Goal: Task Accomplishment & Management: Complete application form

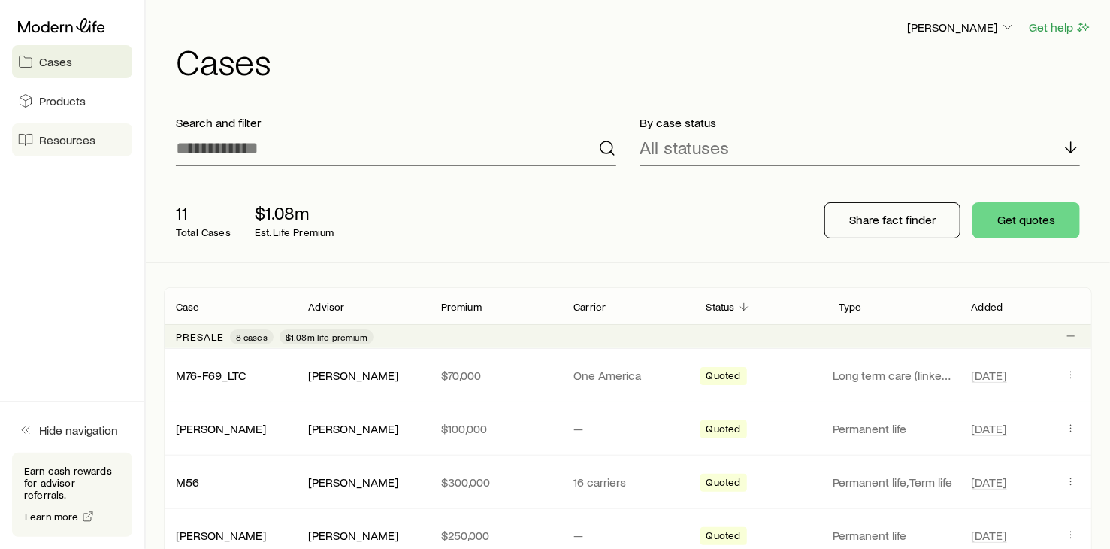
click at [77, 142] on span "Resources" at bounding box center [67, 139] width 56 height 15
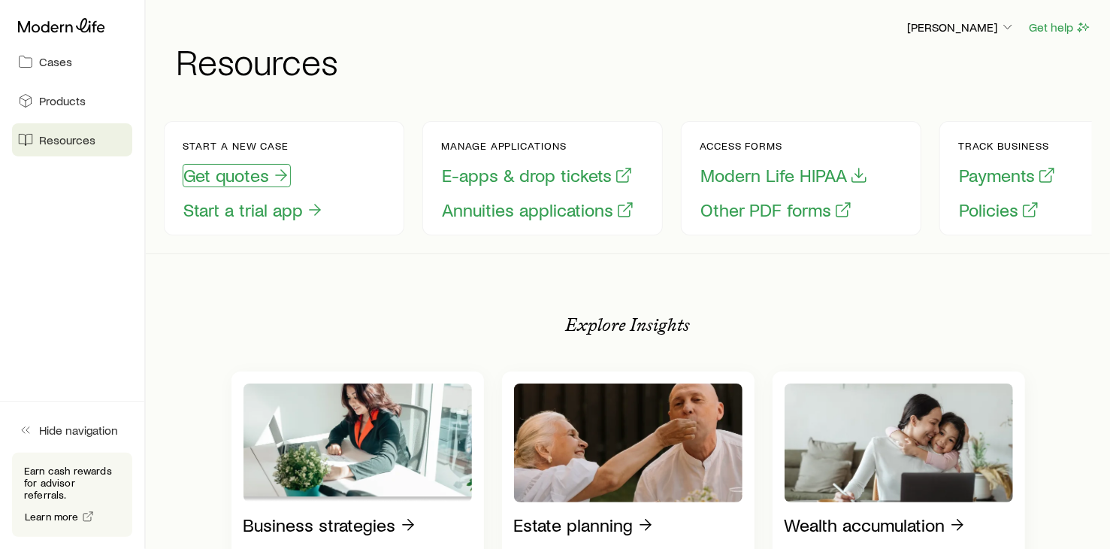
click at [250, 171] on button "Get quotes" at bounding box center [237, 175] width 108 height 23
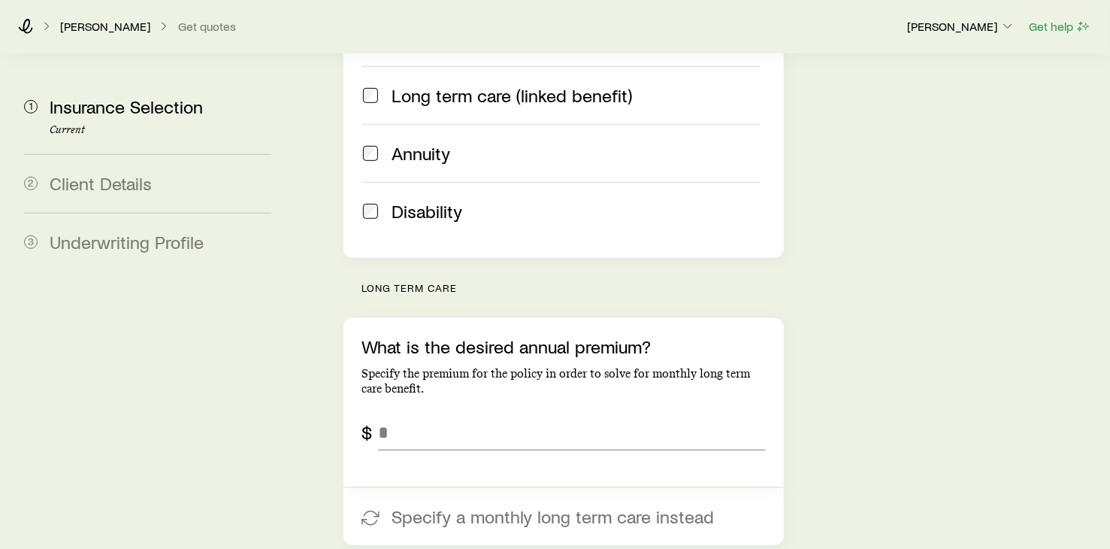
scroll to position [601, 0]
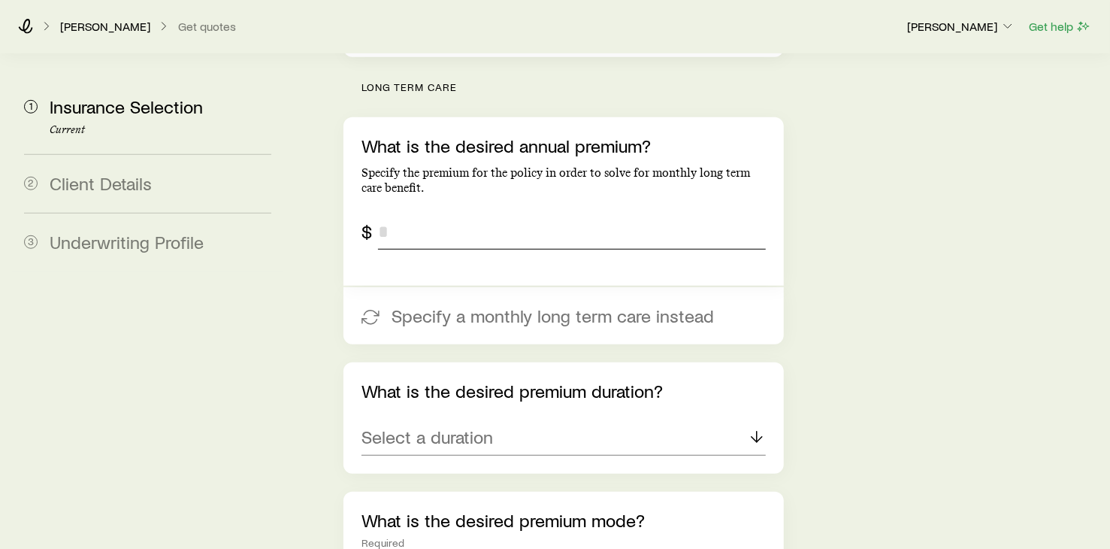
click at [426, 214] on input "tel" at bounding box center [572, 232] width 388 height 36
type input "******"
click at [755, 428] on icon at bounding box center [757, 437] width 18 height 18
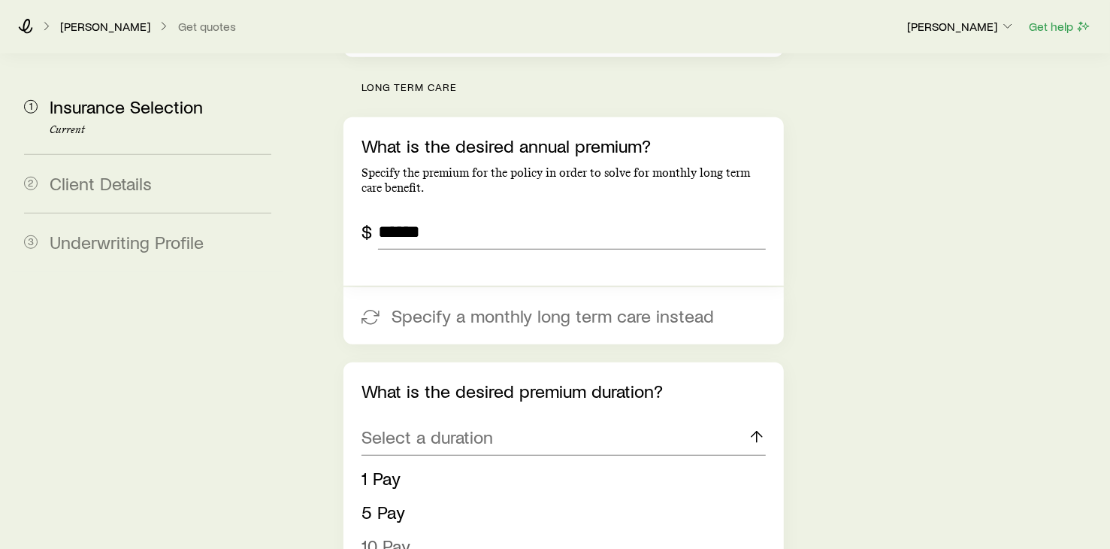
click at [387, 535] on span "10 Pay" at bounding box center [386, 546] width 49 height 22
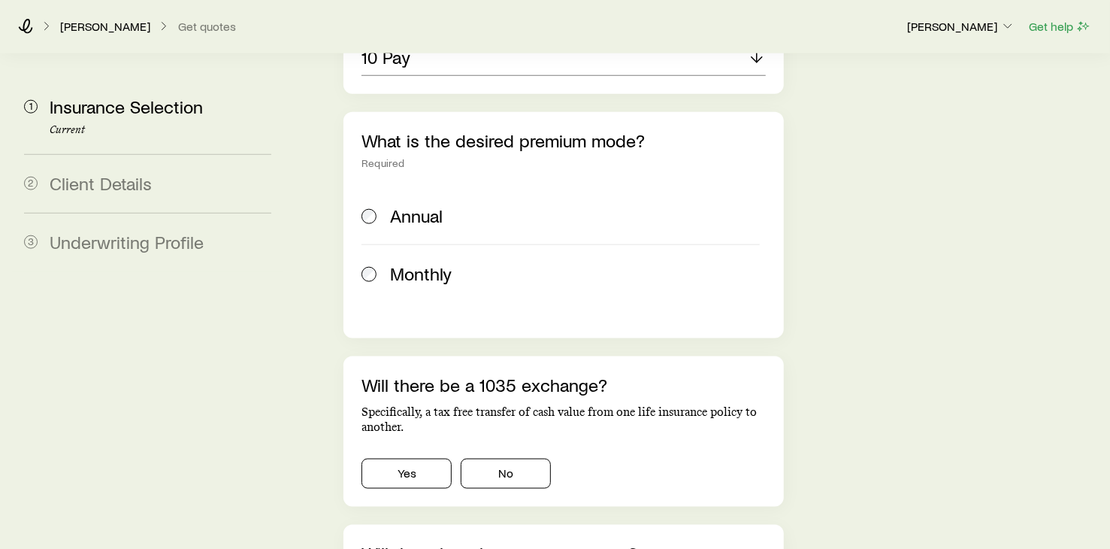
scroll to position [1002, 0]
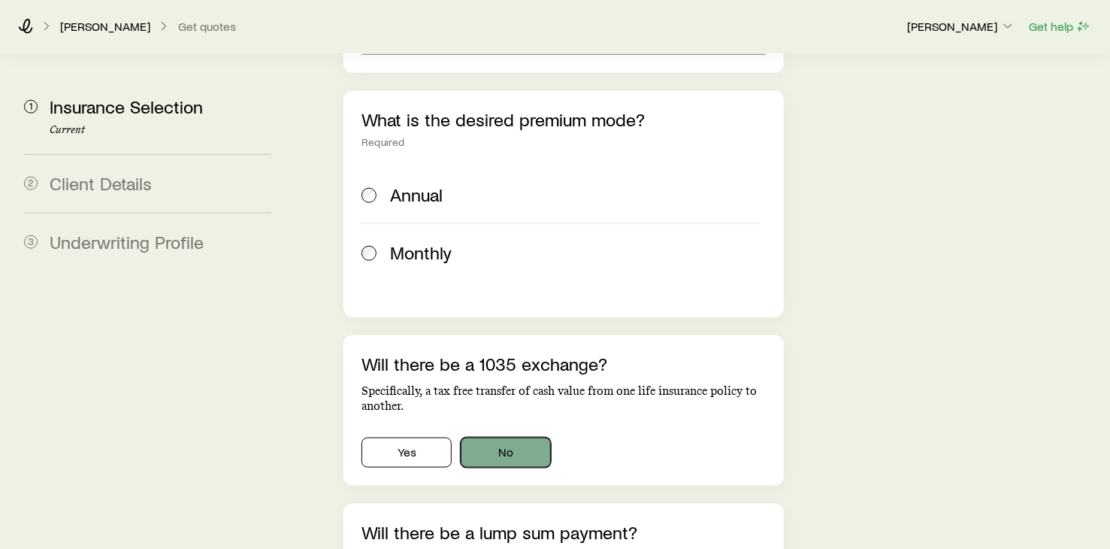
drag, startPoint x: 495, startPoint y: 415, endPoint x: 507, endPoint y: 411, distance: 11.9
click at [496, 438] on button "No" at bounding box center [506, 453] width 90 height 30
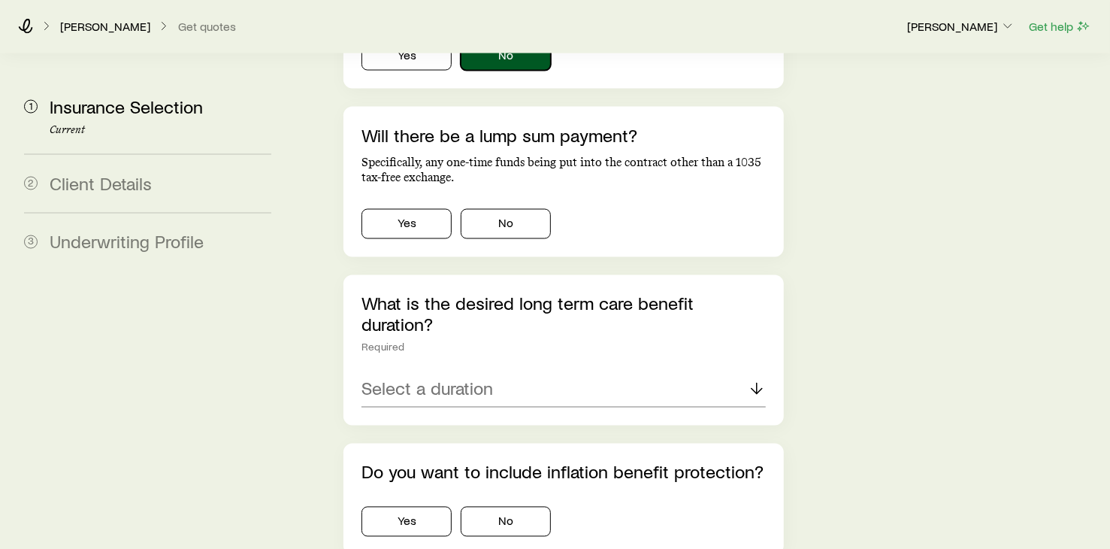
scroll to position [1403, 0]
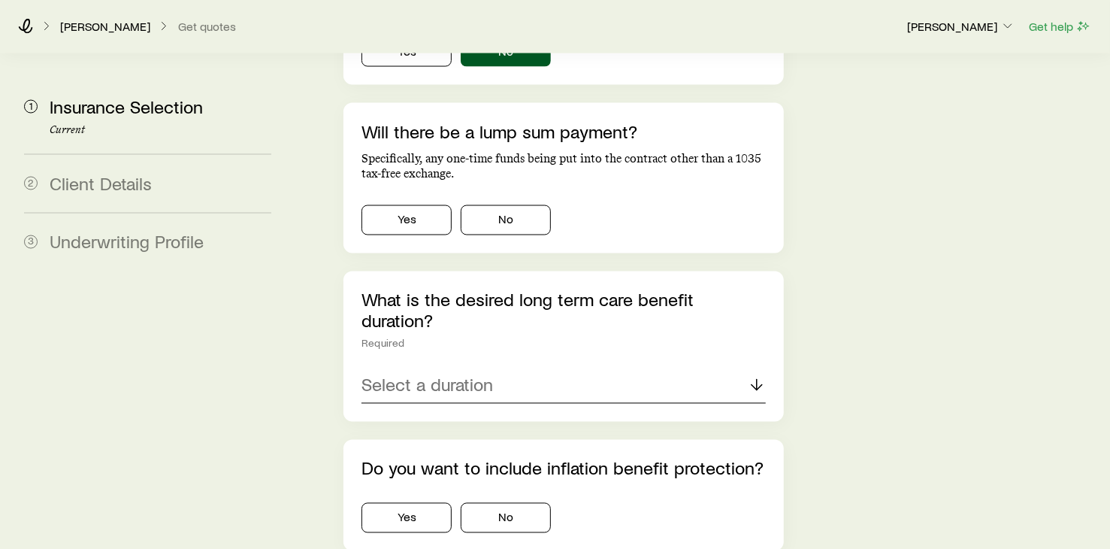
click at [757, 376] on icon at bounding box center [757, 385] width 18 height 18
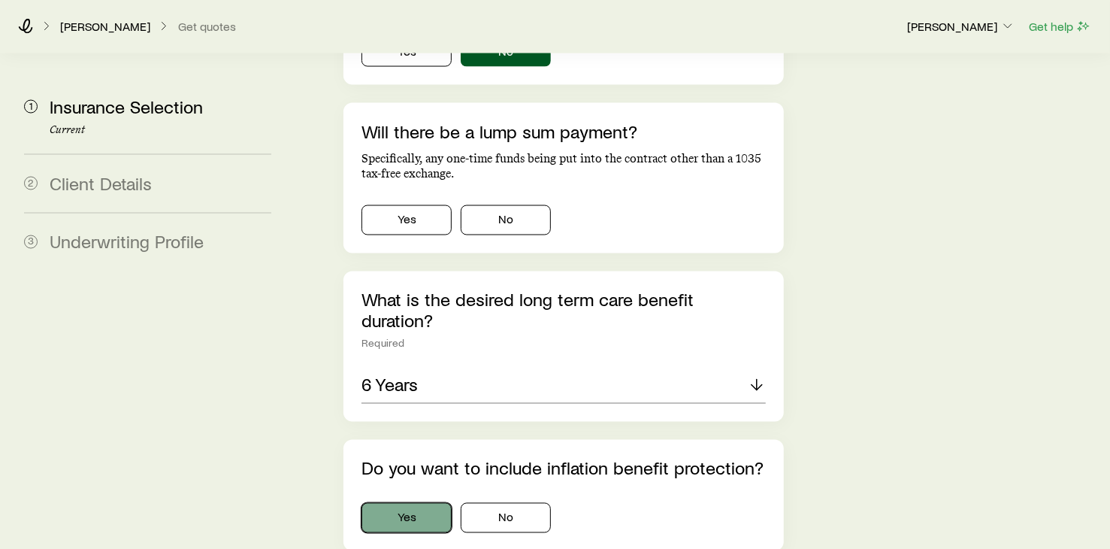
click at [417, 503] on button "Yes" at bounding box center [407, 518] width 90 height 30
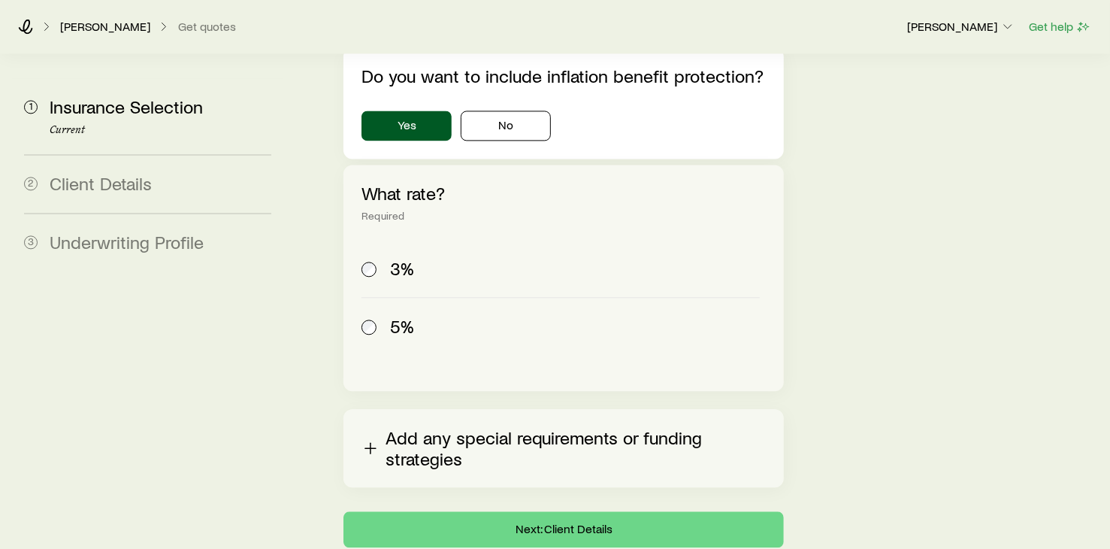
scroll to position [1804, 0]
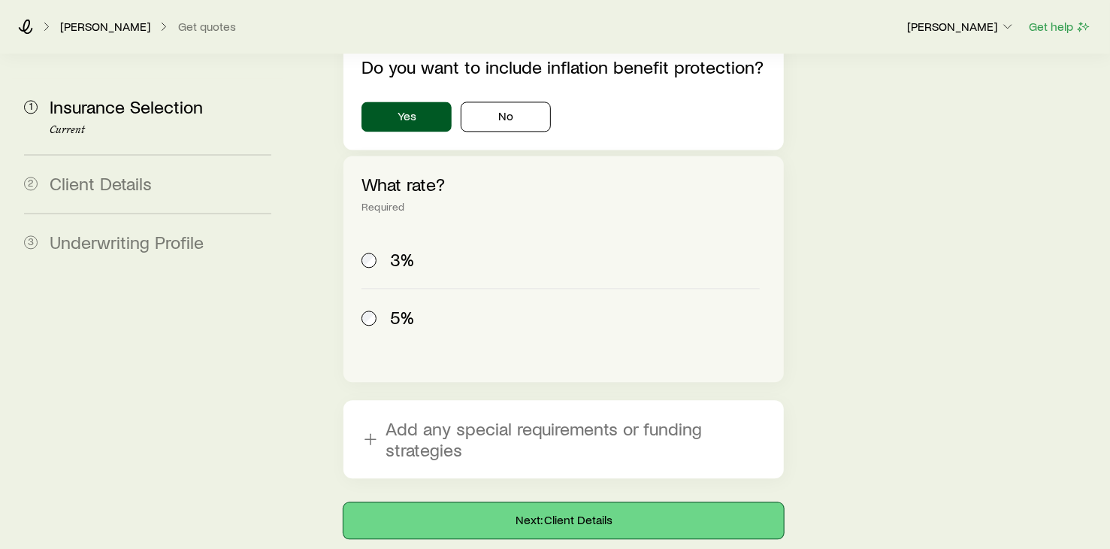
click at [574, 502] on button "Next: Client Details" at bounding box center [564, 520] width 441 height 36
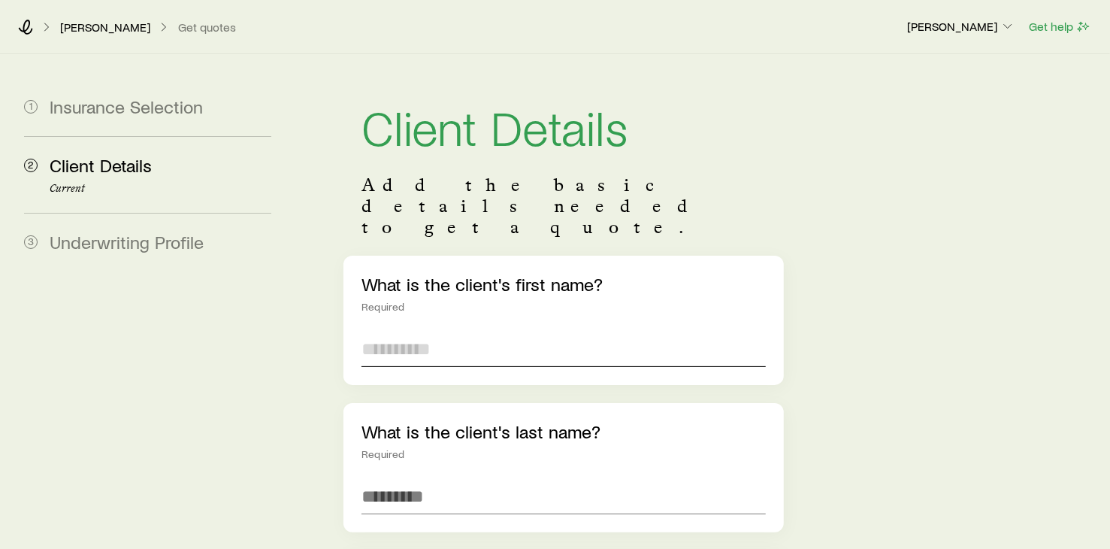
click at [464, 331] on input "text" at bounding box center [564, 349] width 404 height 36
click at [445, 331] on input "text" at bounding box center [564, 349] width 404 height 36
type input "******"
click at [437, 478] on input "text" at bounding box center [564, 496] width 404 height 36
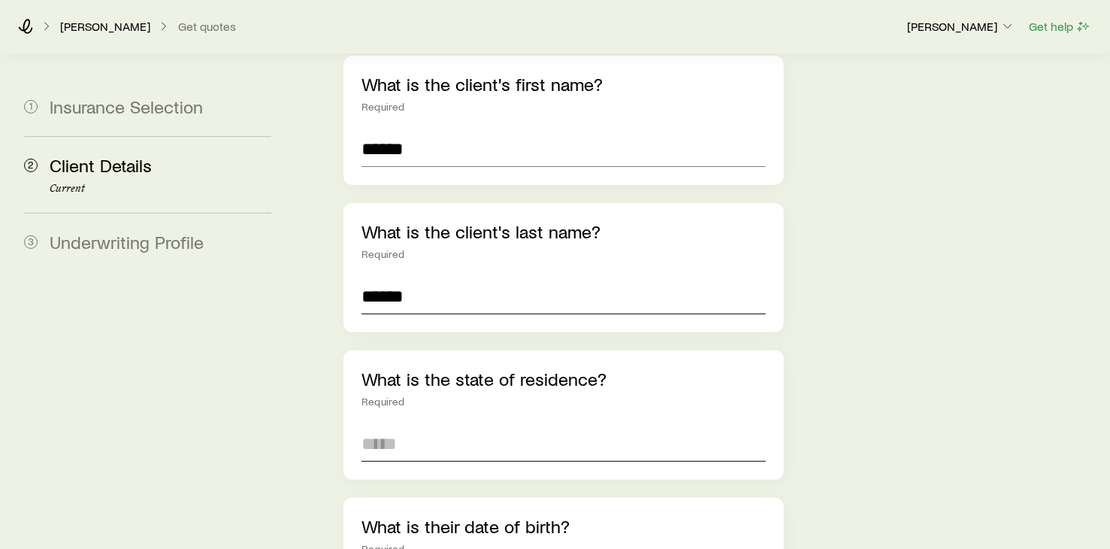
type input "******"
click at [389, 425] on input at bounding box center [564, 443] width 404 height 36
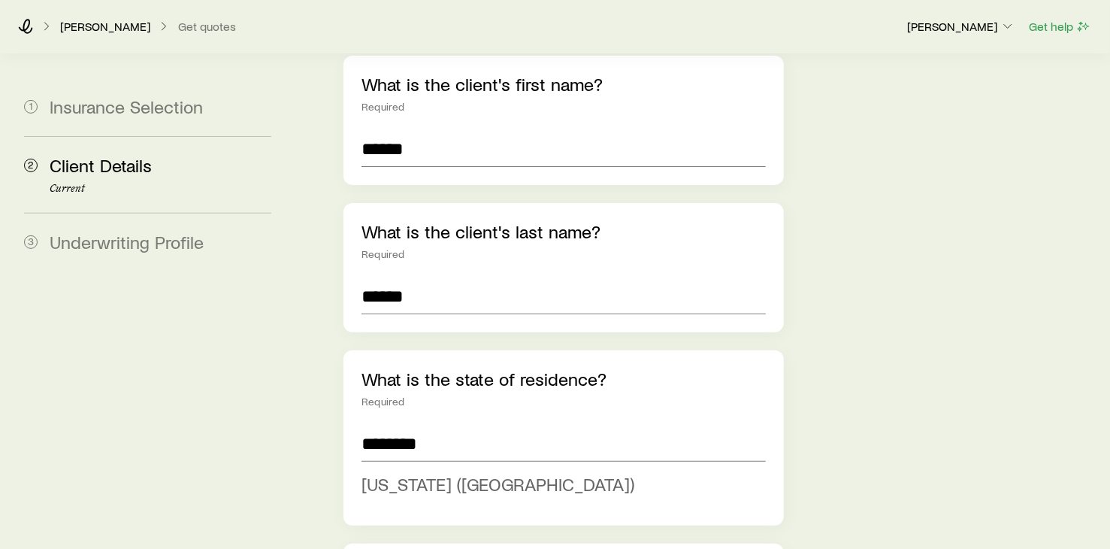
click at [416, 473] on span "[US_STATE] ([GEOGRAPHIC_DATA])" at bounding box center [498, 484] width 273 height 22
type input "**********"
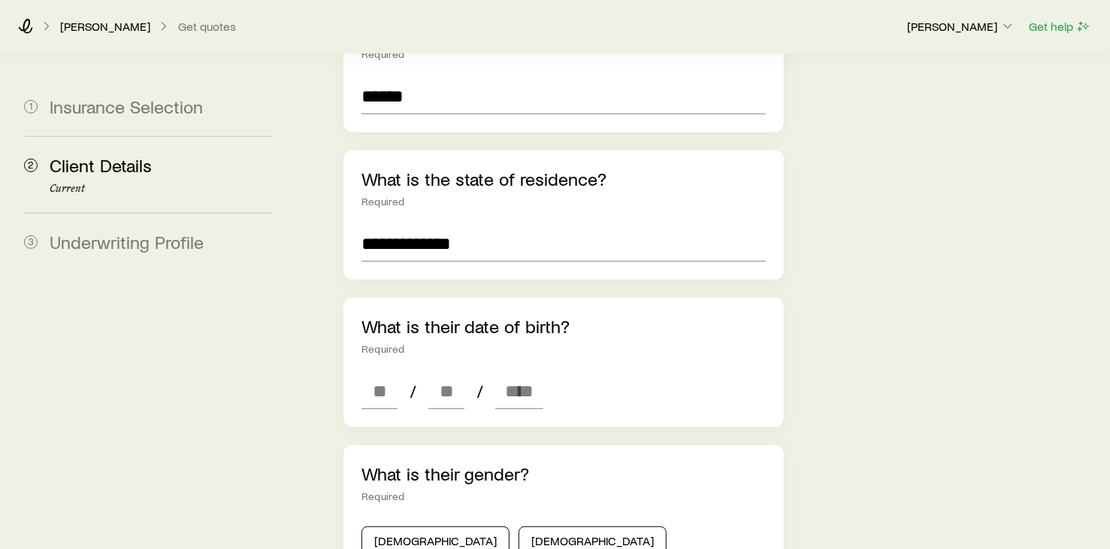
scroll to position [401, 0]
click at [397, 384] on span at bounding box center [393, 390] width 8 height 12
type input "**"
type input "****"
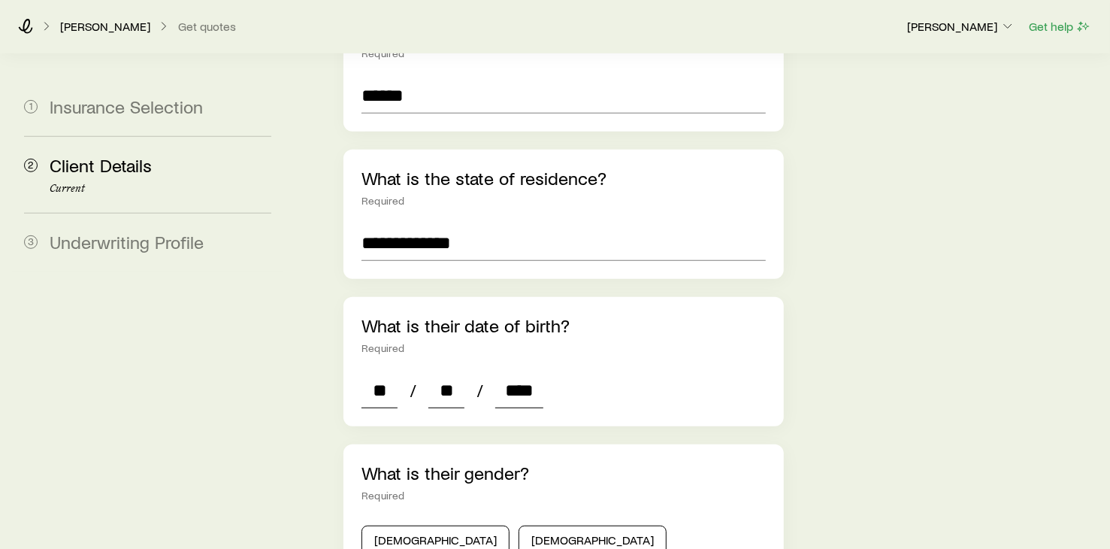
type input "*"
type input "****"
click at [519, 525] on button "[DEMOGRAPHIC_DATA]" at bounding box center [593, 540] width 148 height 30
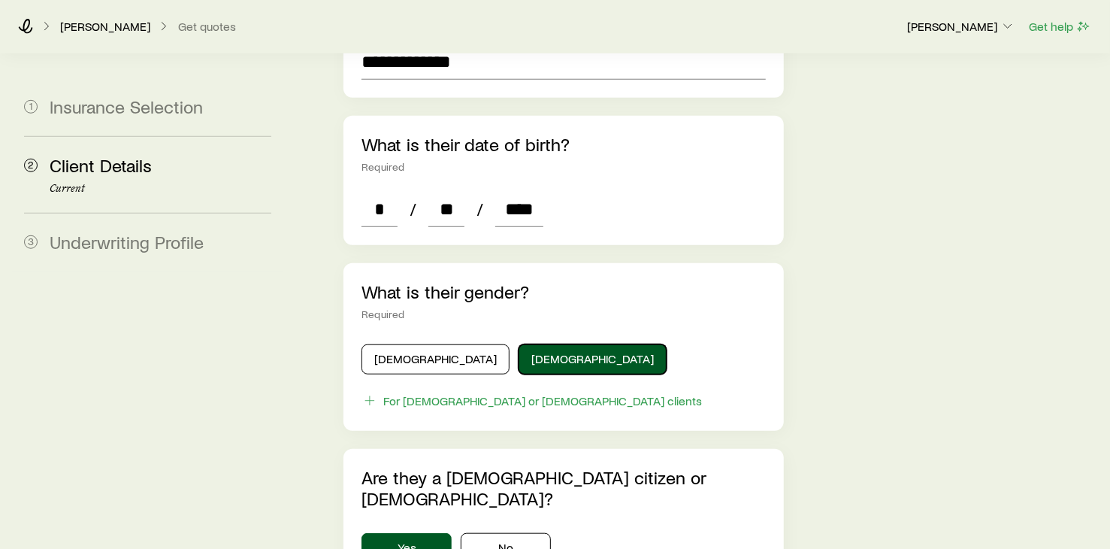
scroll to position [601, 0]
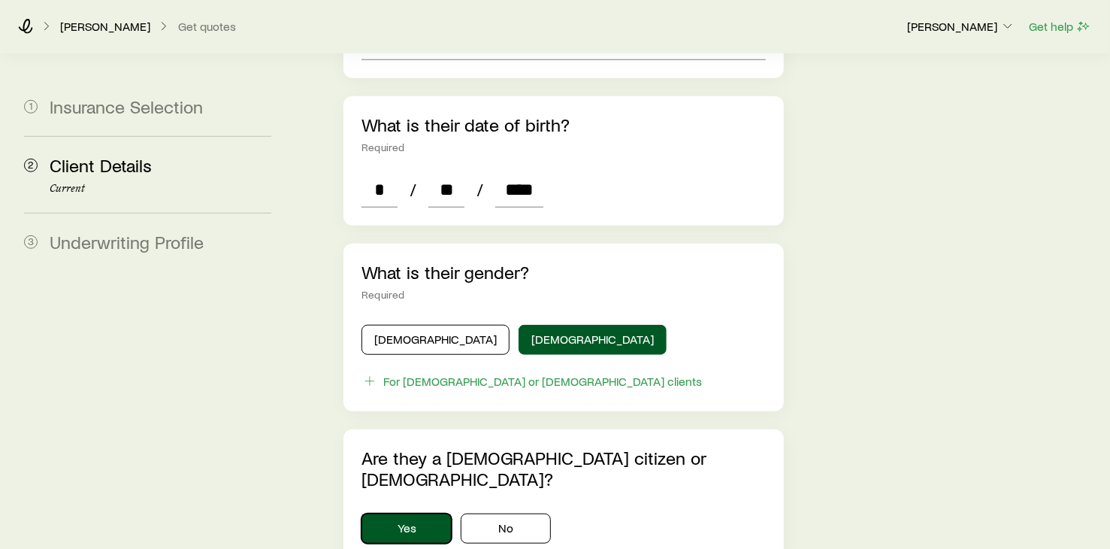
drag, startPoint x: 389, startPoint y: 466, endPoint x: 535, endPoint y: 481, distance: 146.6
click at [391, 513] on button "Yes" at bounding box center [407, 528] width 90 height 30
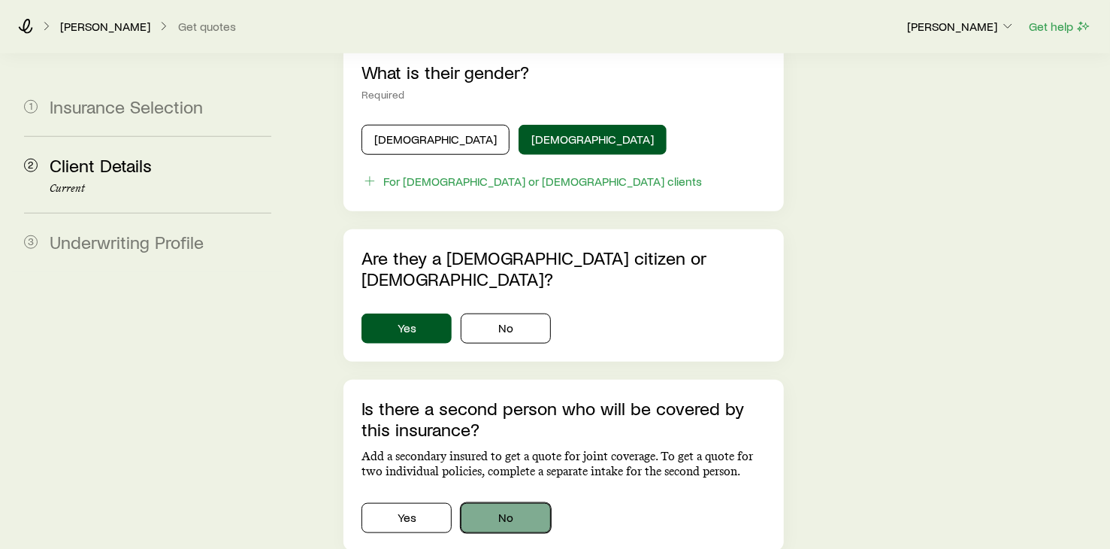
click at [491, 503] on button "No" at bounding box center [506, 518] width 90 height 30
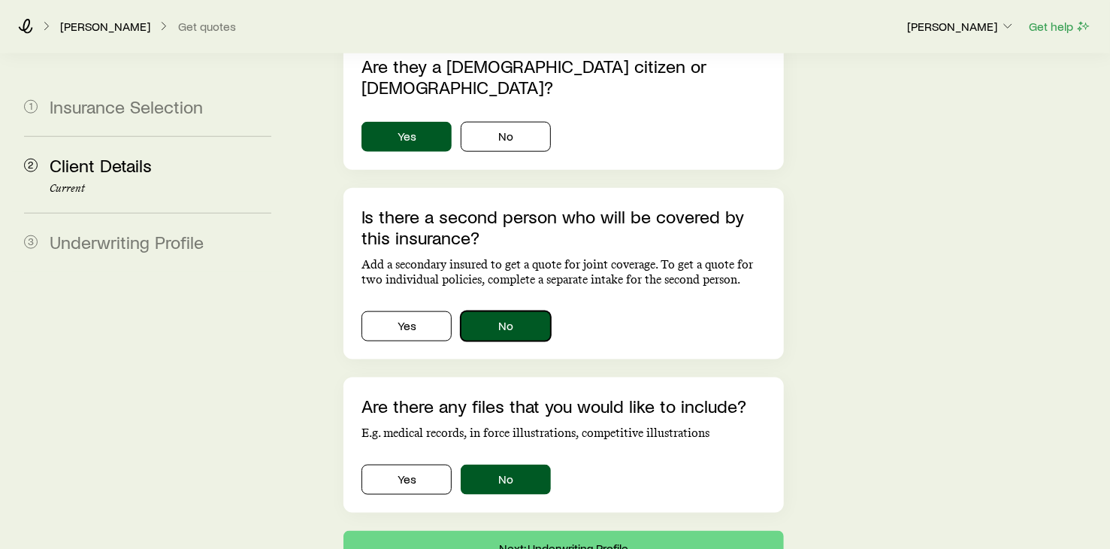
scroll to position [1002, 0]
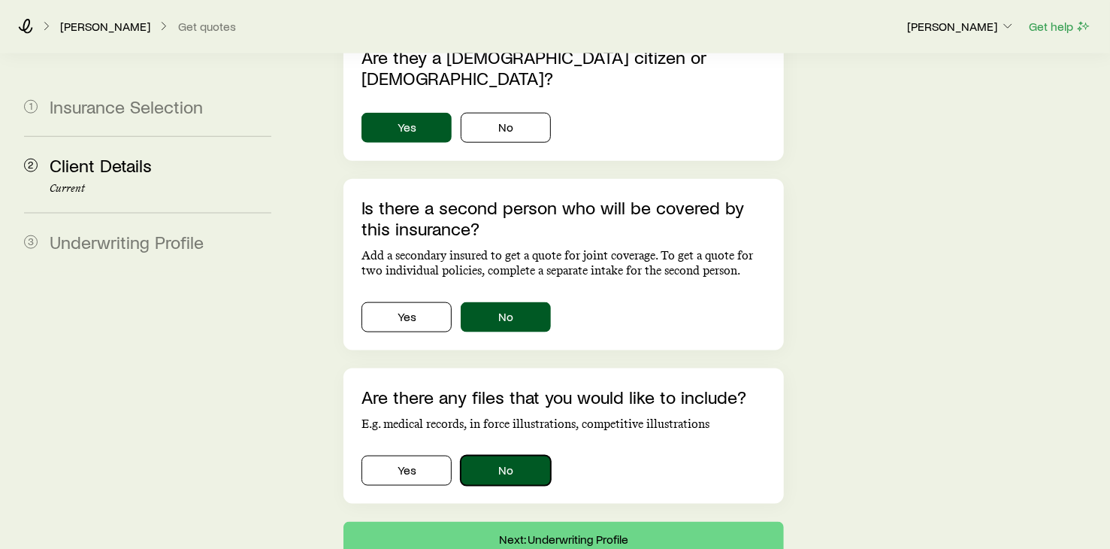
click at [498, 456] on button "No" at bounding box center [506, 471] width 90 height 30
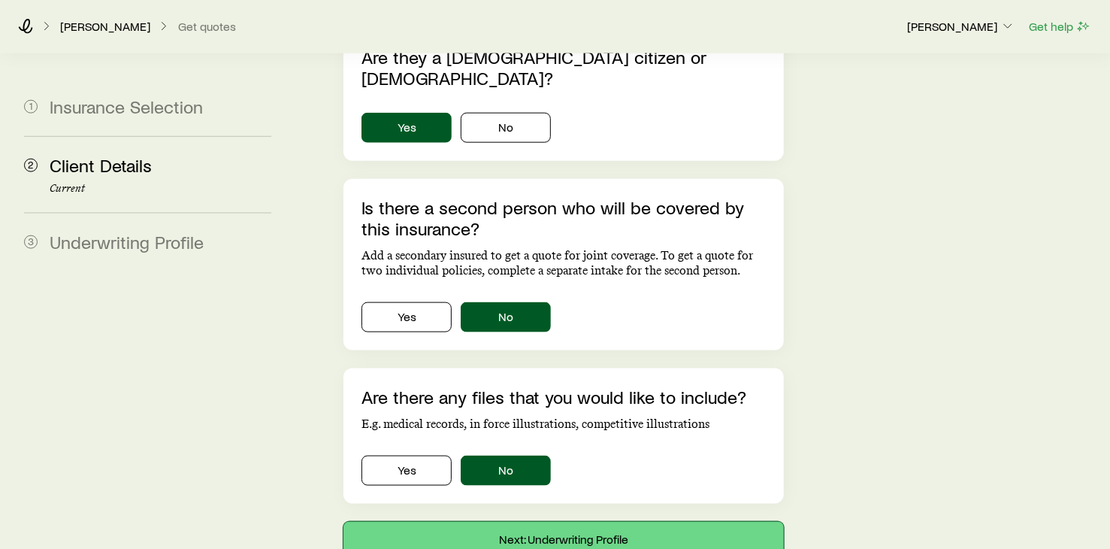
click at [534, 522] on button "Next: Underwriting Profile" at bounding box center [564, 540] width 441 height 36
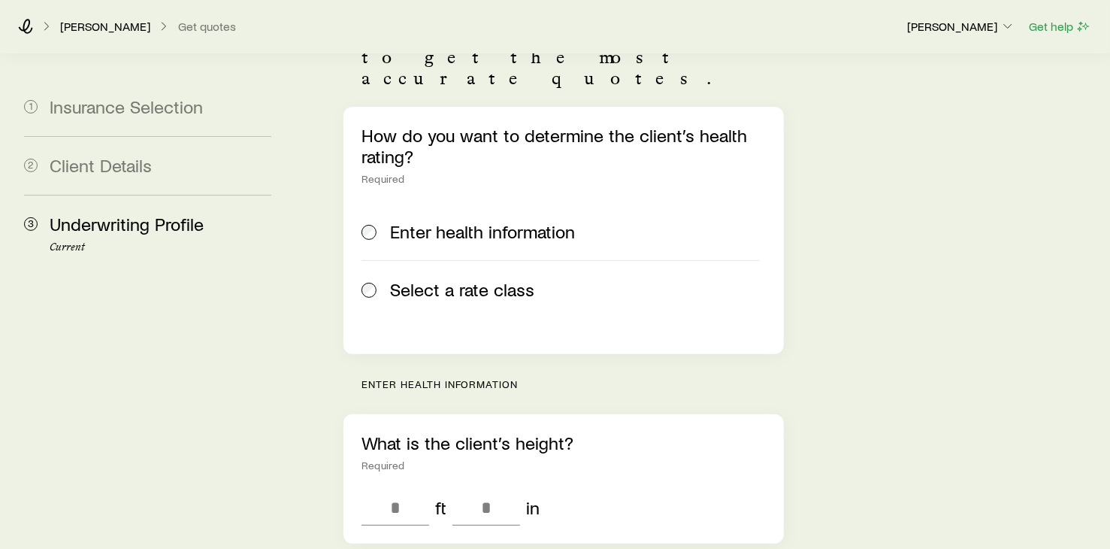
scroll to position [200, 0]
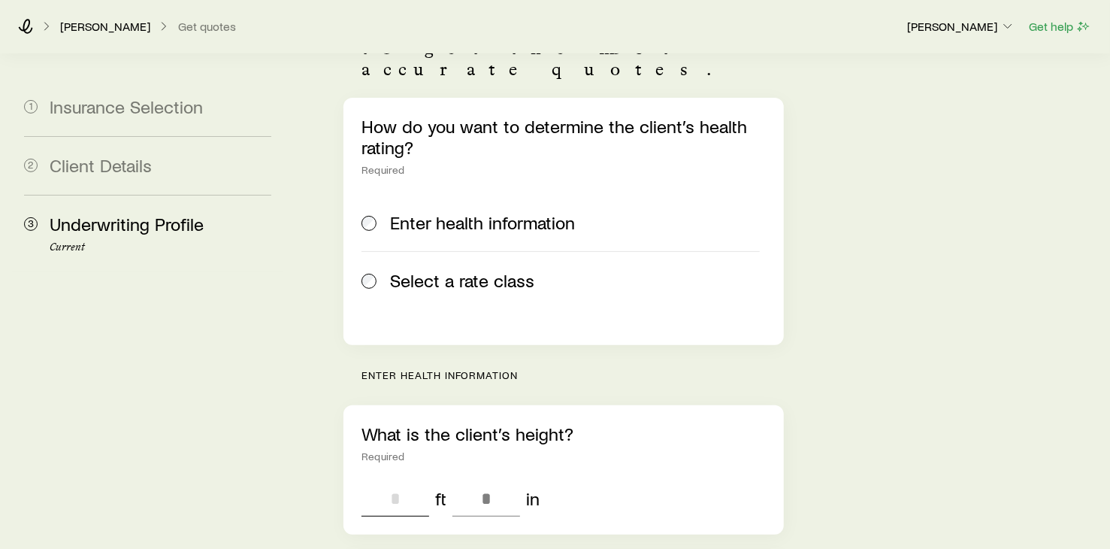
click at [409, 480] on input "tel" at bounding box center [396, 498] width 68 height 36
type input "*"
drag, startPoint x: 496, startPoint y: 433, endPoint x: 505, endPoint y: 436, distance: 9.5
click at [498, 480] on input "tel" at bounding box center [487, 498] width 68 height 36
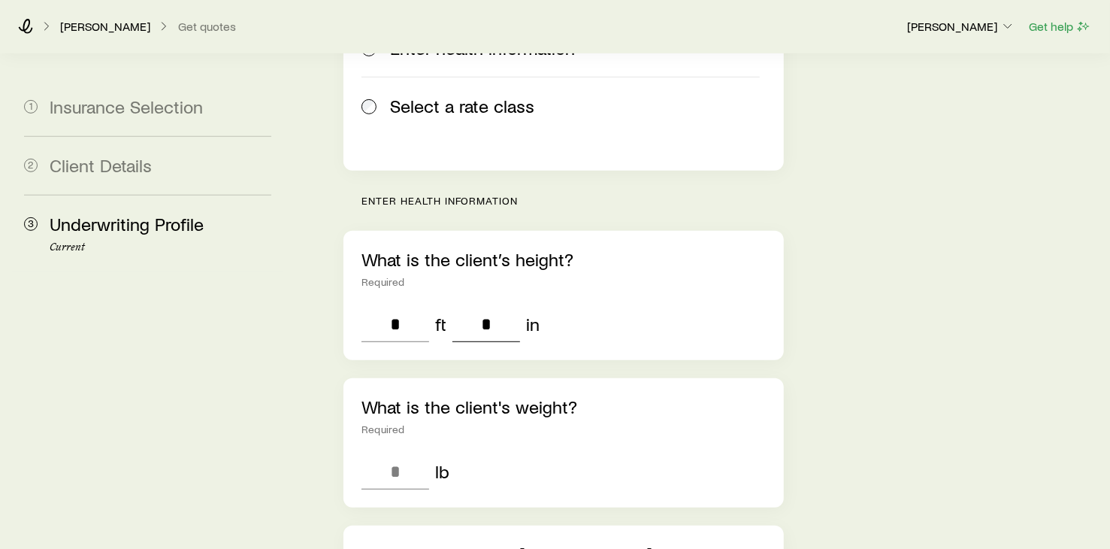
scroll to position [401, 0]
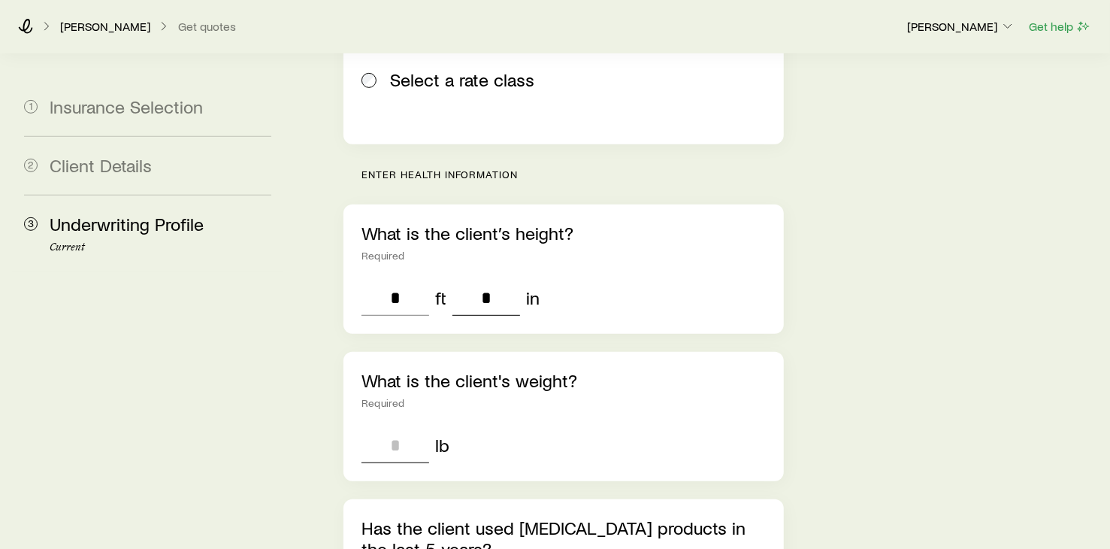
type input "*"
click at [396, 427] on input "tel" at bounding box center [396, 445] width 68 height 36
type input "***"
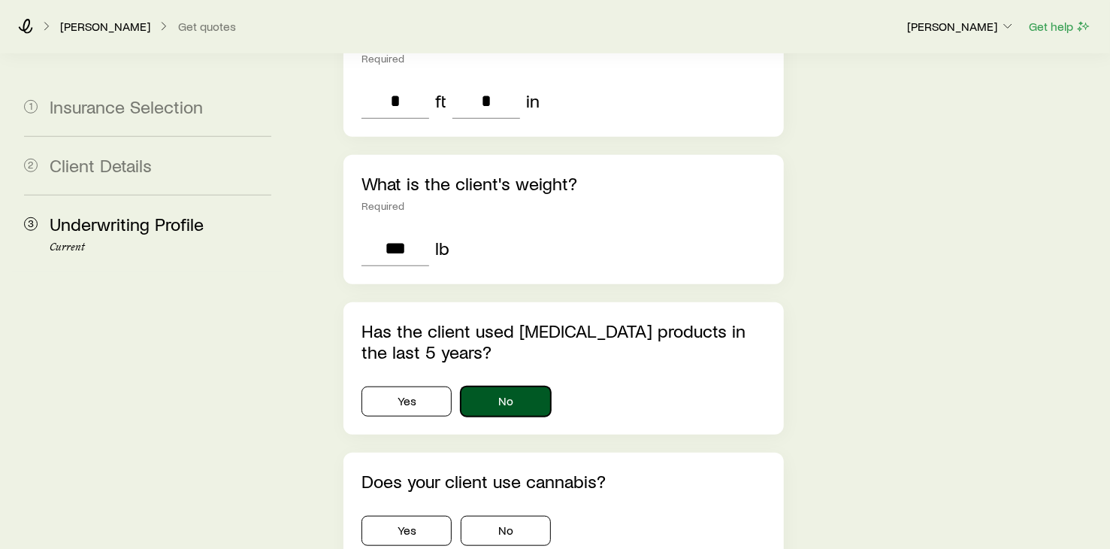
scroll to position [601, 0]
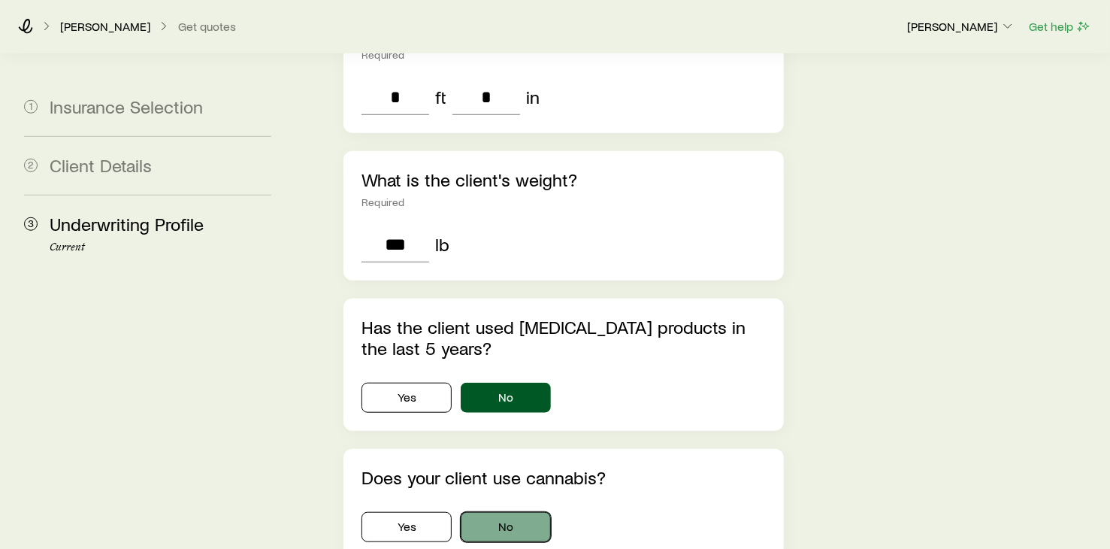
click at [505, 512] on button "No" at bounding box center [506, 527] width 90 height 30
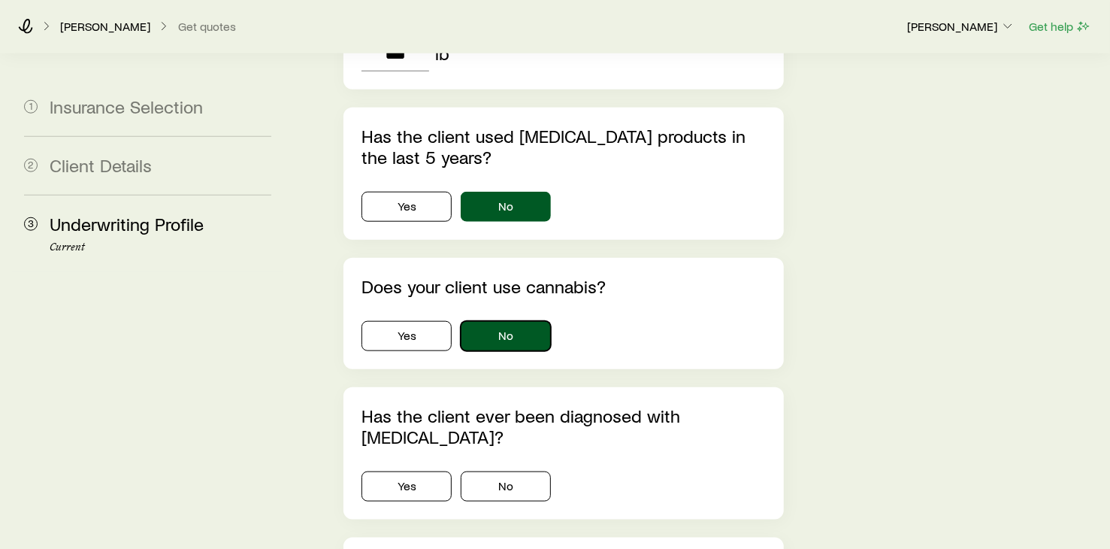
scroll to position [801, 0]
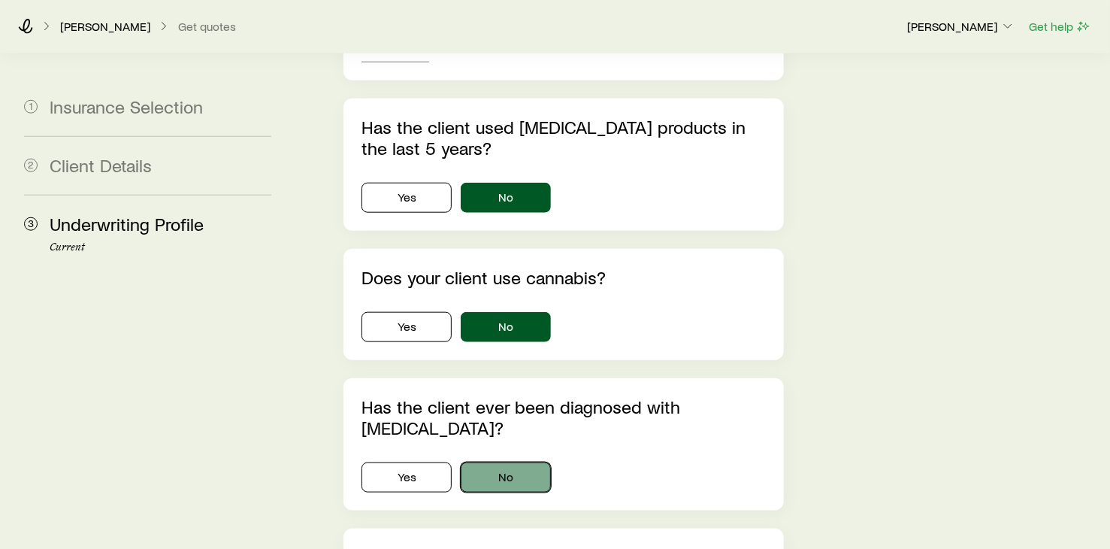
click at [516, 462] on button "No" at bounding box center [506, 477] width 90 height 30
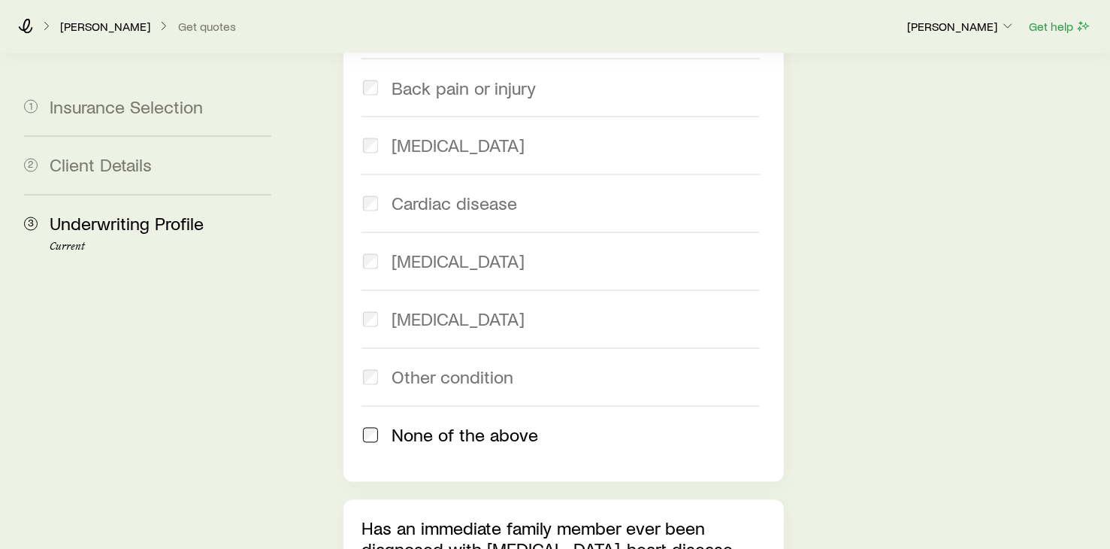
scroll to position [1604, 0]
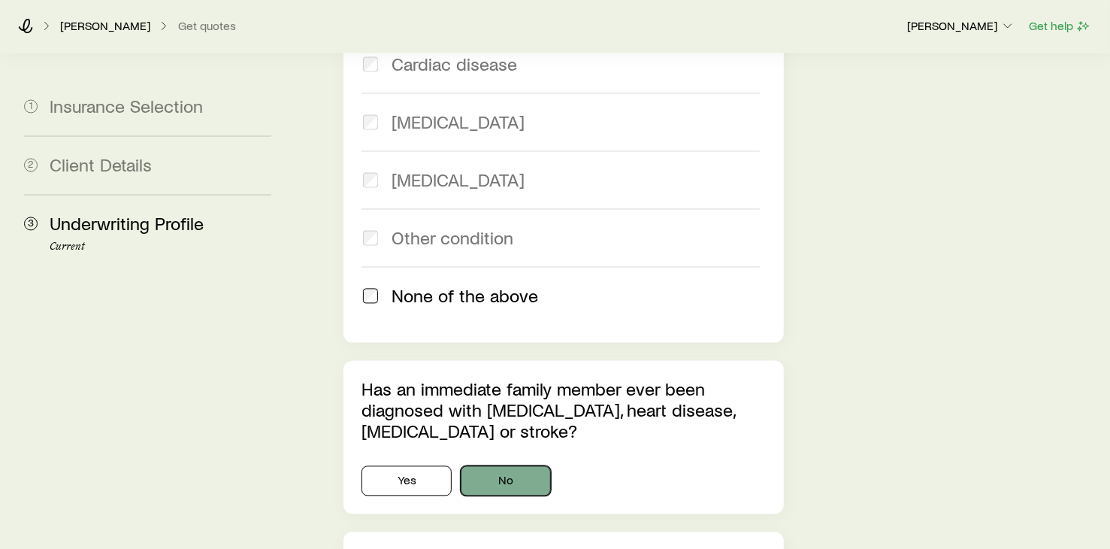
click at [499, 466] on button "No" at bounding box center [506, 481] width 90 height 30
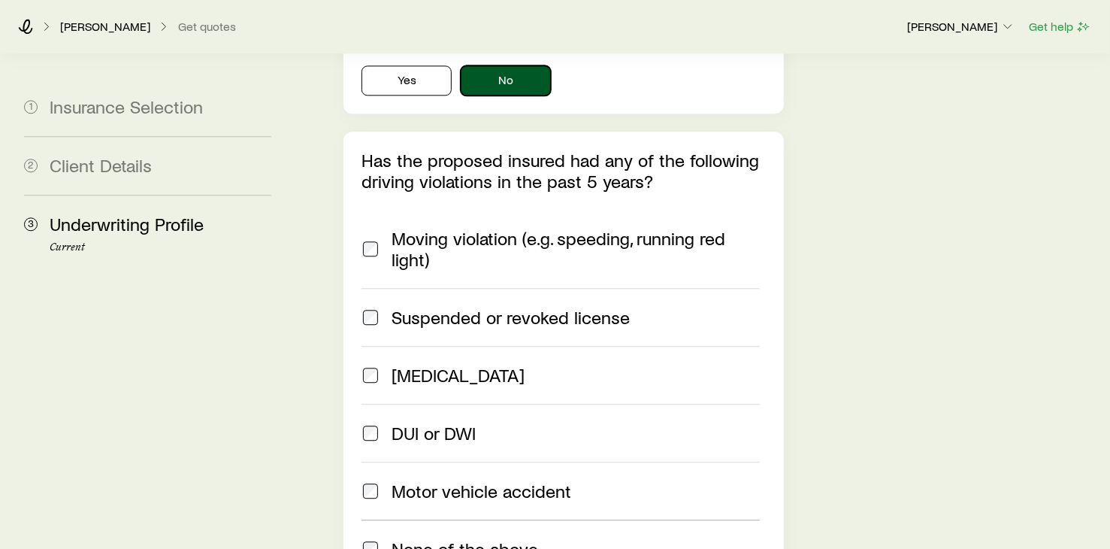
scroll to position [2205, 0]
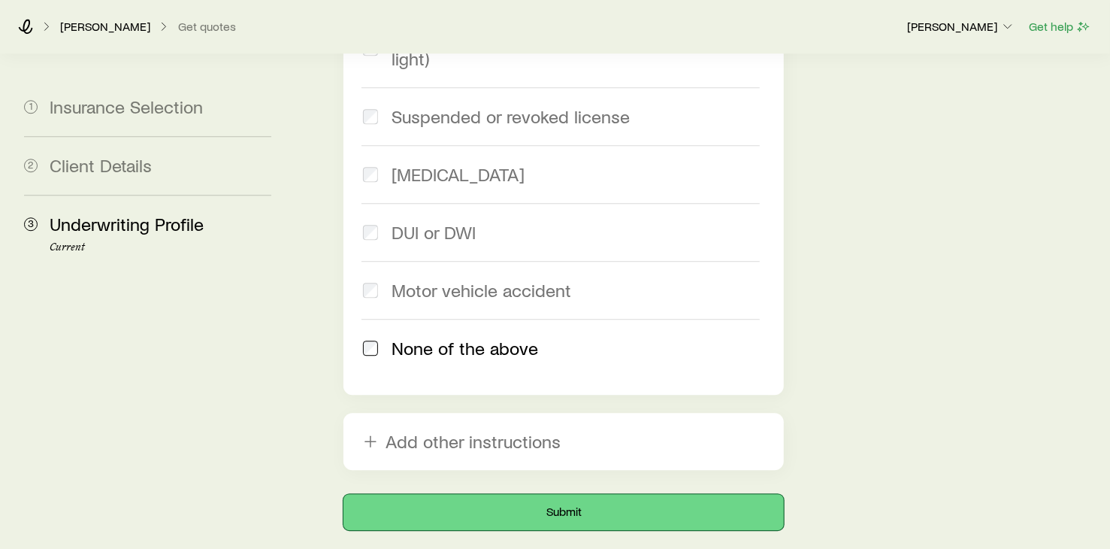
click at [529, 494] on button "Submit" at bounding box center [564, 512] width 441 height 36
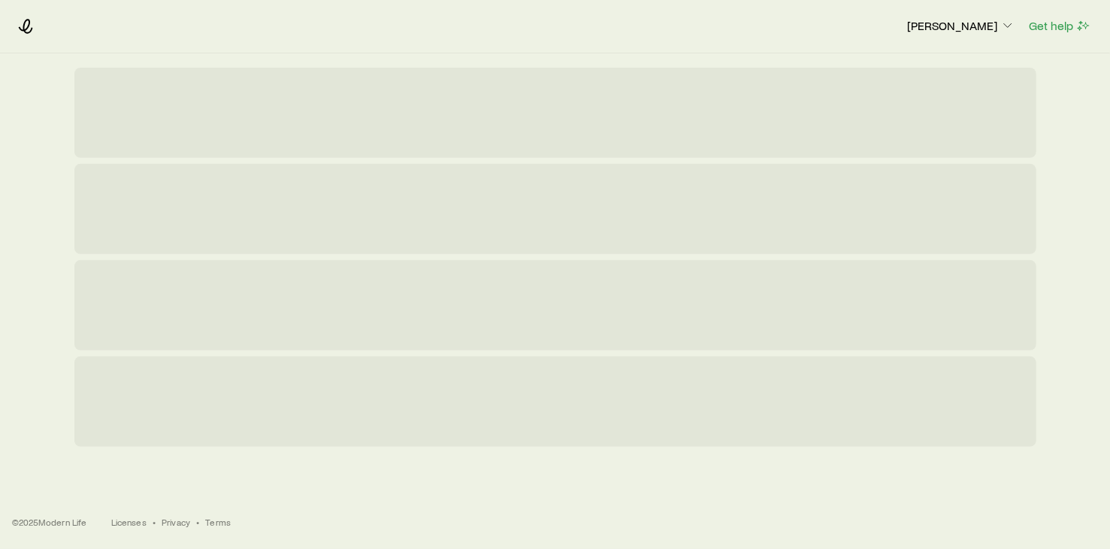
scroll to position [0, 0]
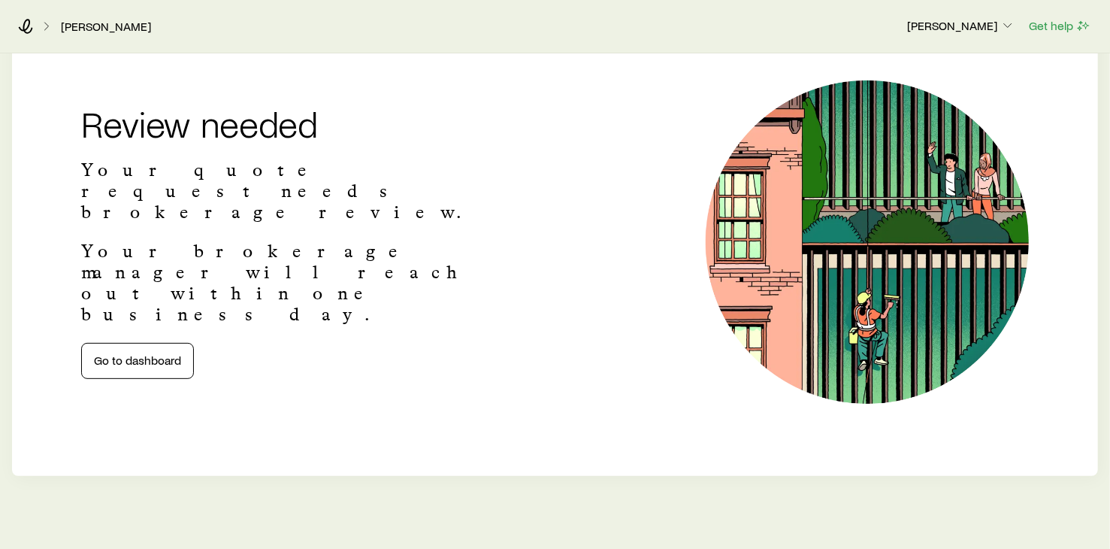
scroll to position [190, 0]
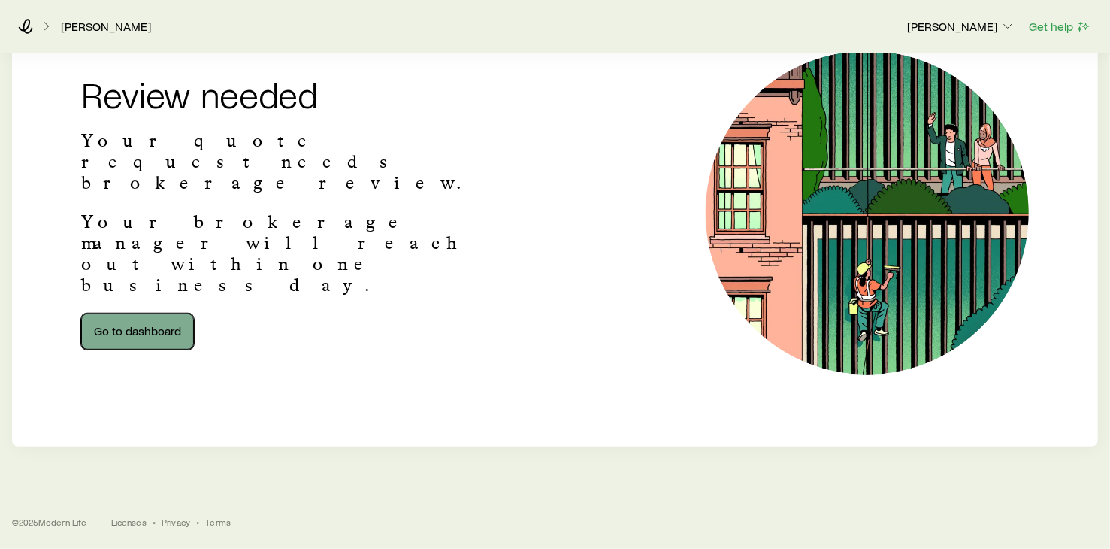
click at [144, 313] on link "Go to dashboard" at bounding box center [137, 331] width 113 height 36
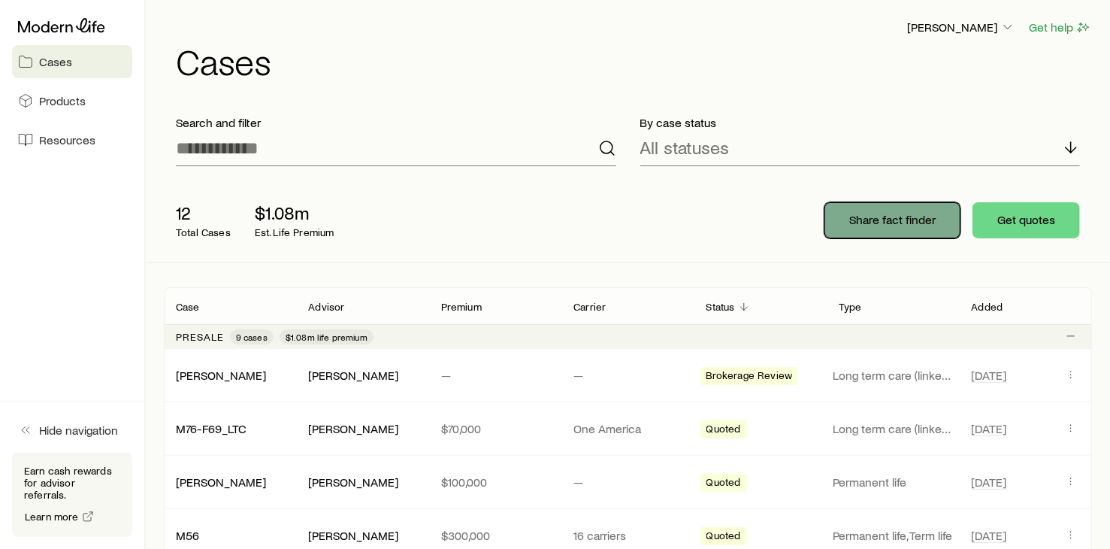
click at [883, 216] on p "Share fact finder" at bounding box center [892, 219] width 86 height 15
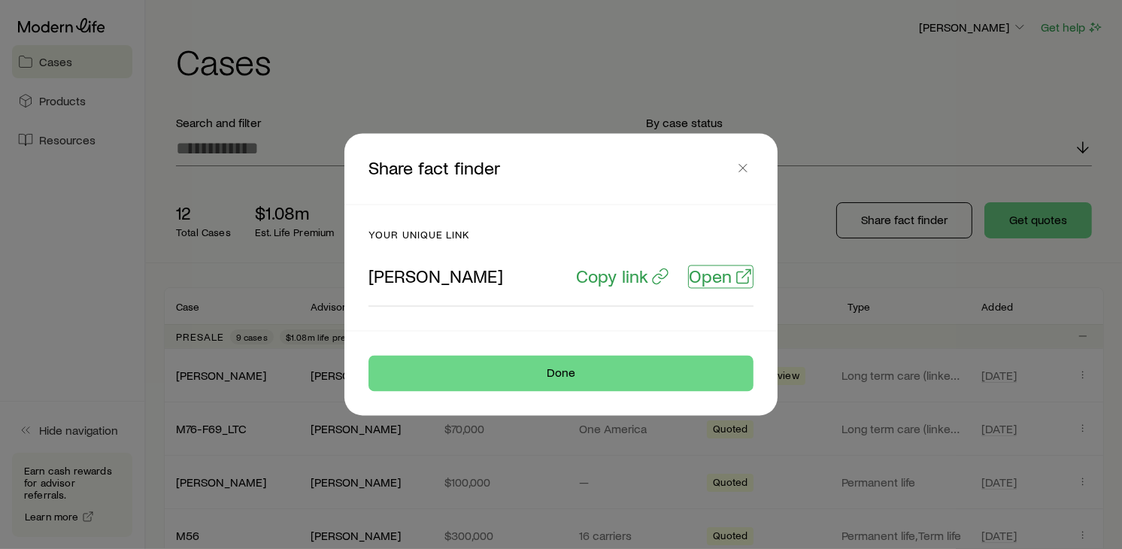
click at [726, 268] on p "Open" at bounding box center [710, 276] width 43 height 21
